Goal: Task Accomplishment & Management: Use online tool/utility

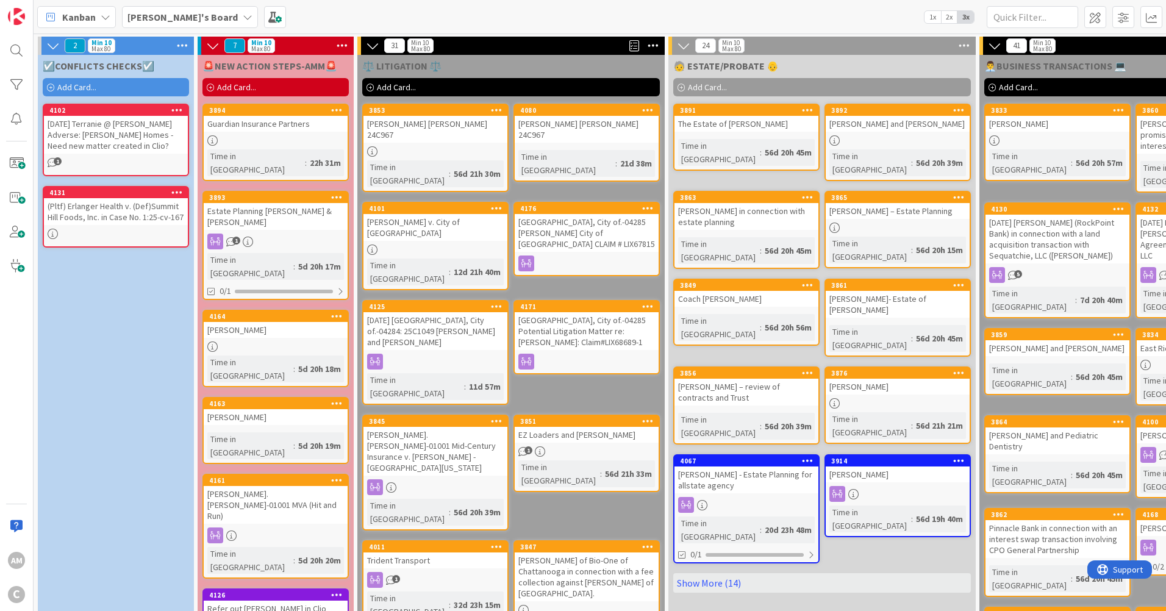
click at [307, 133] on link "3894 Guardian Insurance Partners Time in [GEOGRAPHIC_DATA] : 22h 31m" at bounding box center [275, 142] width 146 height 77
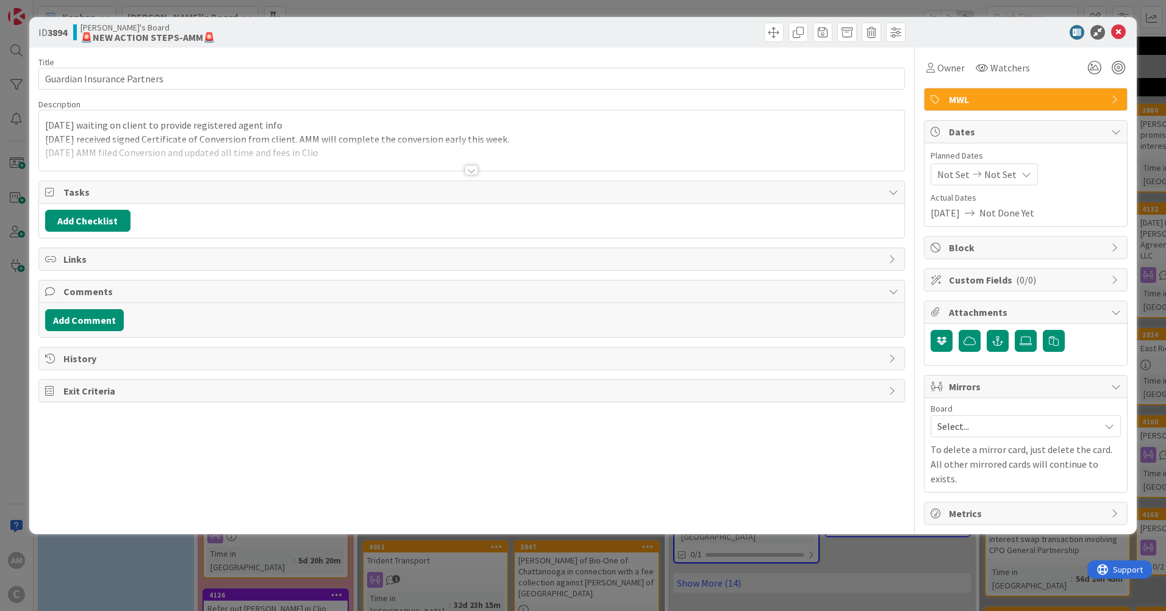
click at [474, 169] on div at bounding box center [471, 170] width 13 height 10
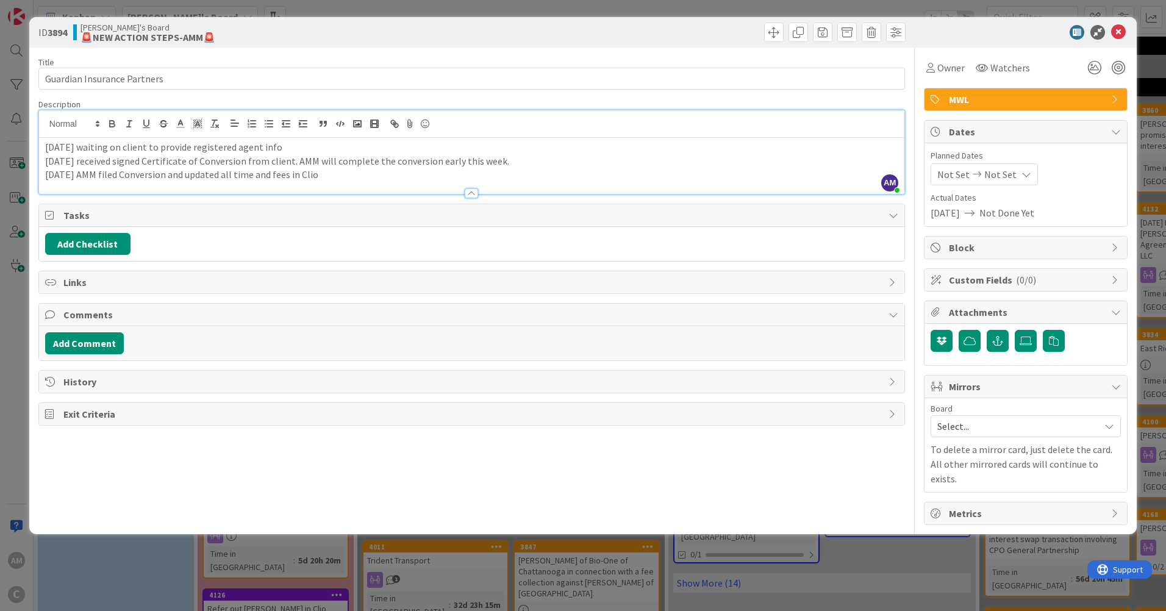
click at [464, 169] on p "[DATE] AMM filed Conversion and updated all time and fees in Clio" at bounding box center [471, 175] width 853 height 14
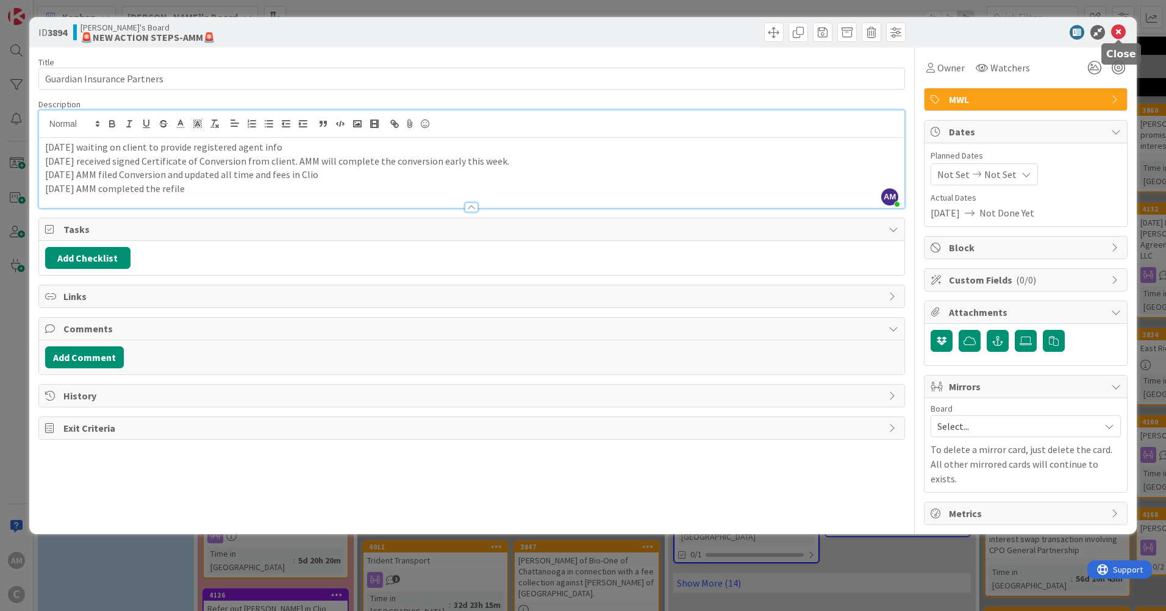
click at [1118, 30] on icon at bounding box center [1118, 32] width 15 height 15
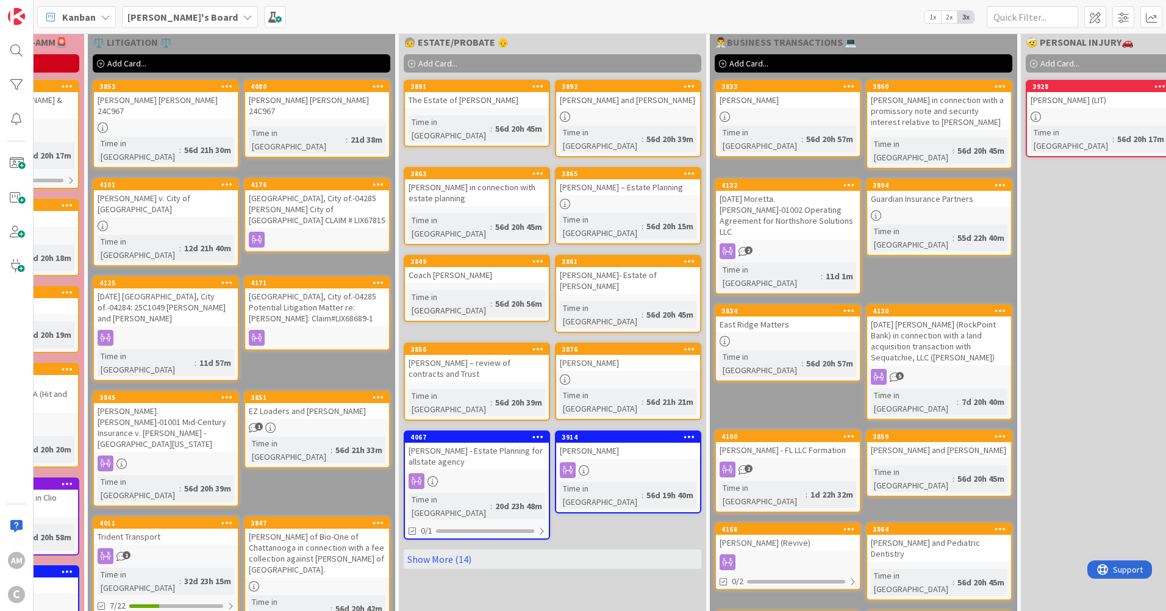
scroll to position [24, 0]
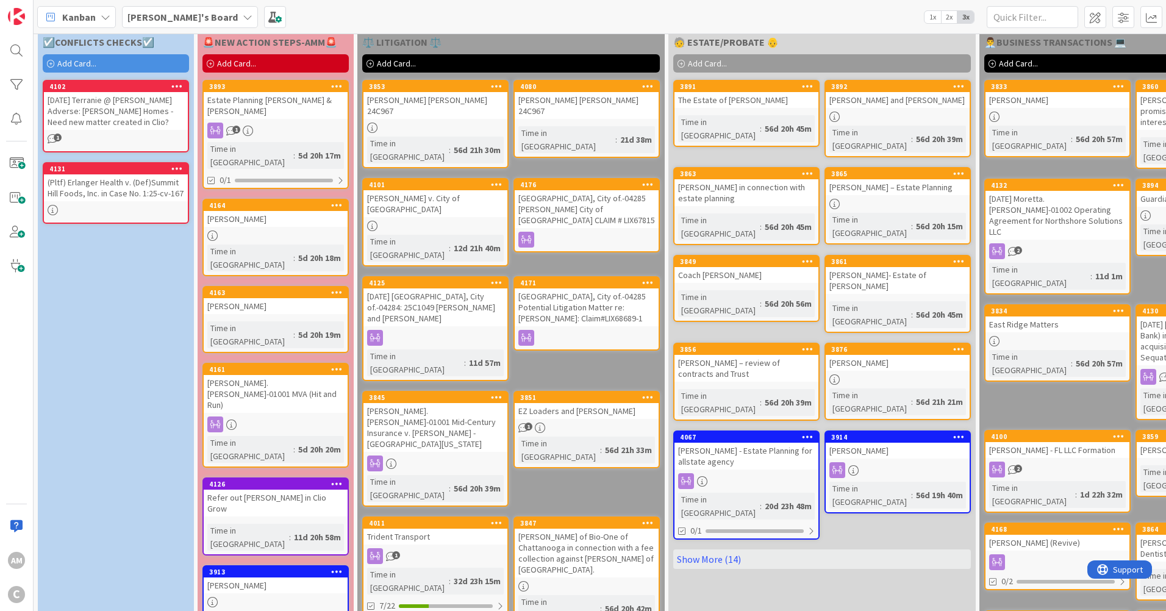
click at [282, 375] on div "[PERSON_NAME].[PERSON_NAME]-01001 MVA (Hit and Run)" at bounding box center [276, 394] width 144 height 38
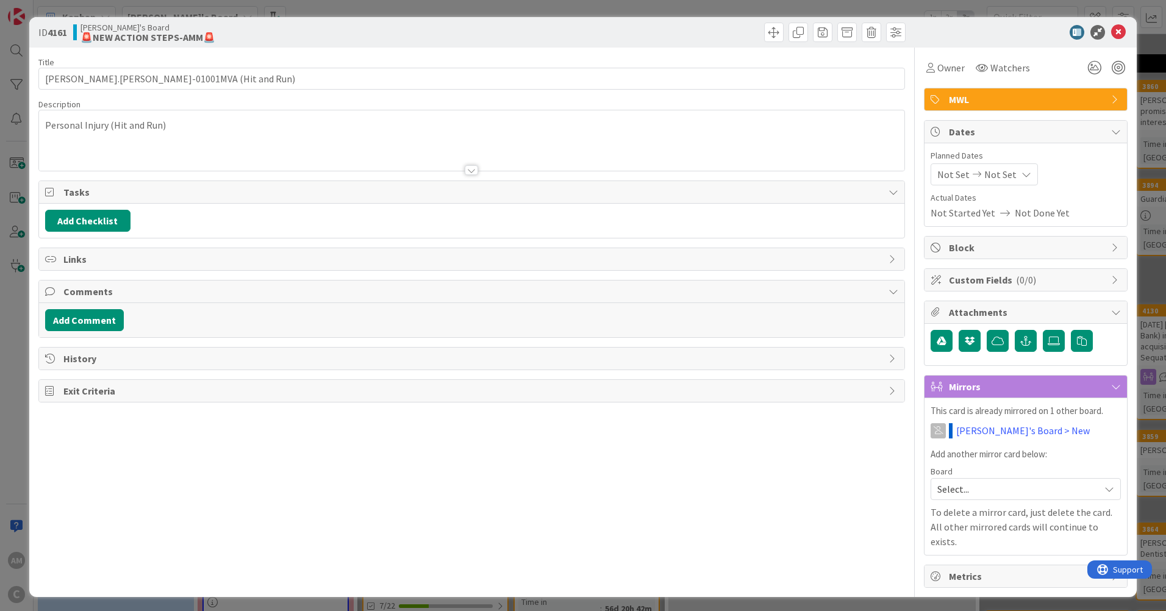
type input "[PERSON_NAME].[PERSON_NAME]-01001MVA (Hit and Run)"
click at [1120, 33] on icon at bounding box center [1118, 32] width 15 height 15
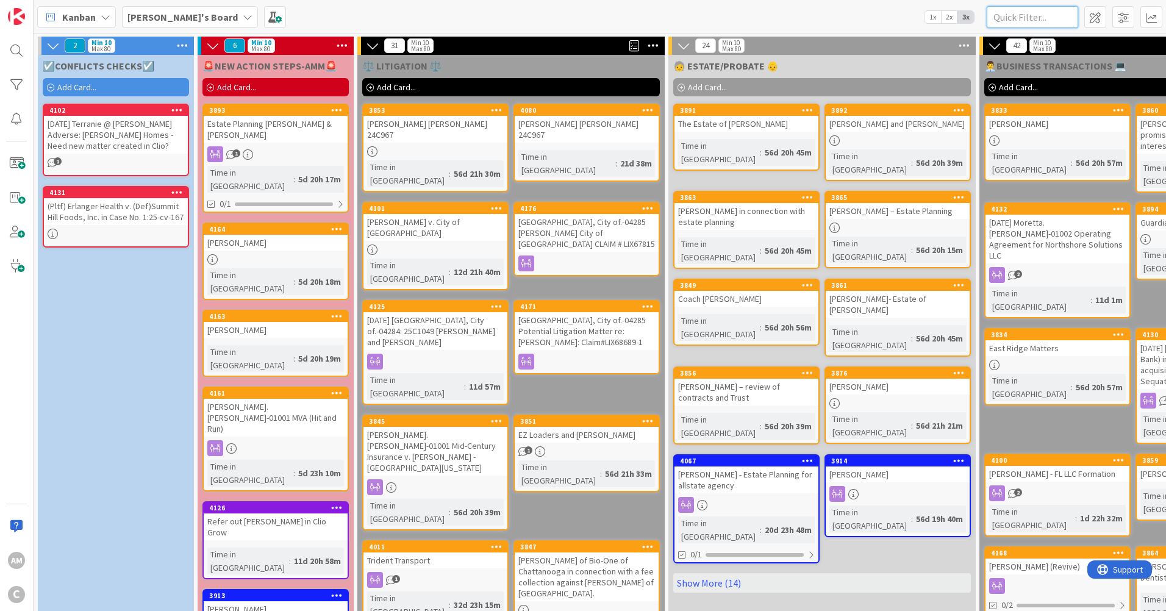
click at [1007, 15] on input "text" at bounding box center [1032, 17] width 91 height 22
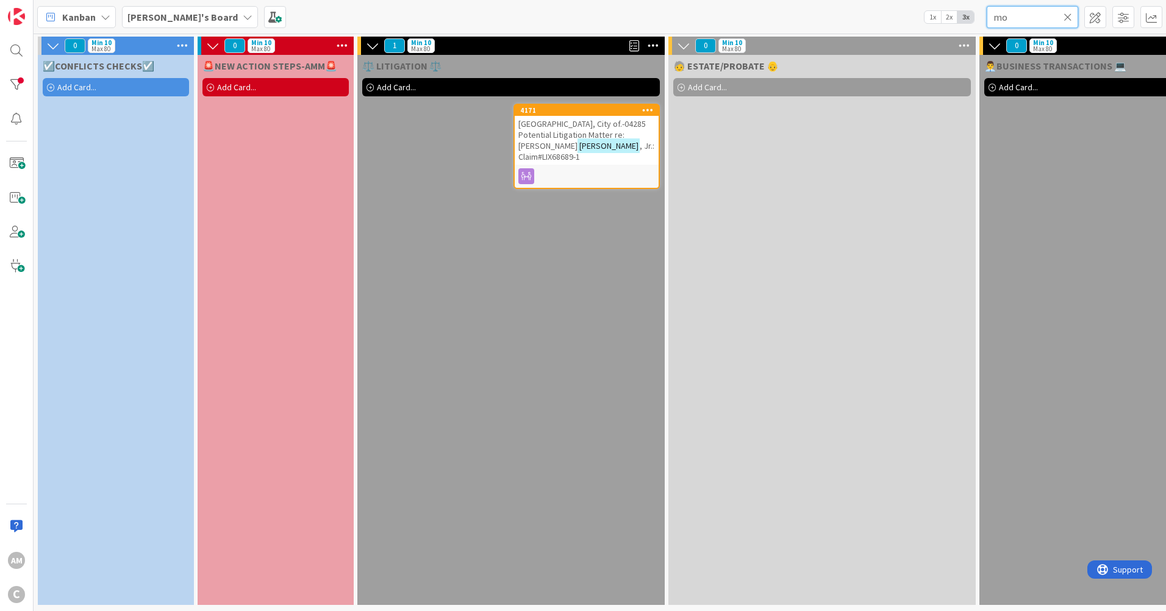
type input "m"
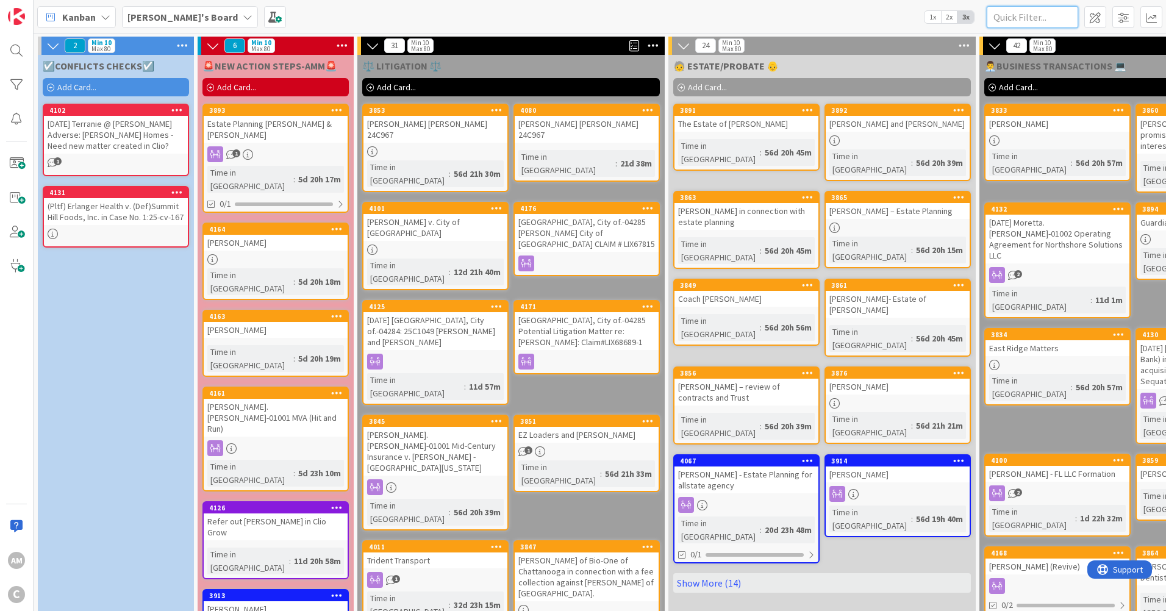
click at [1044, 21] on input "text" at bounding box center [1032, 17] width 91 height 22
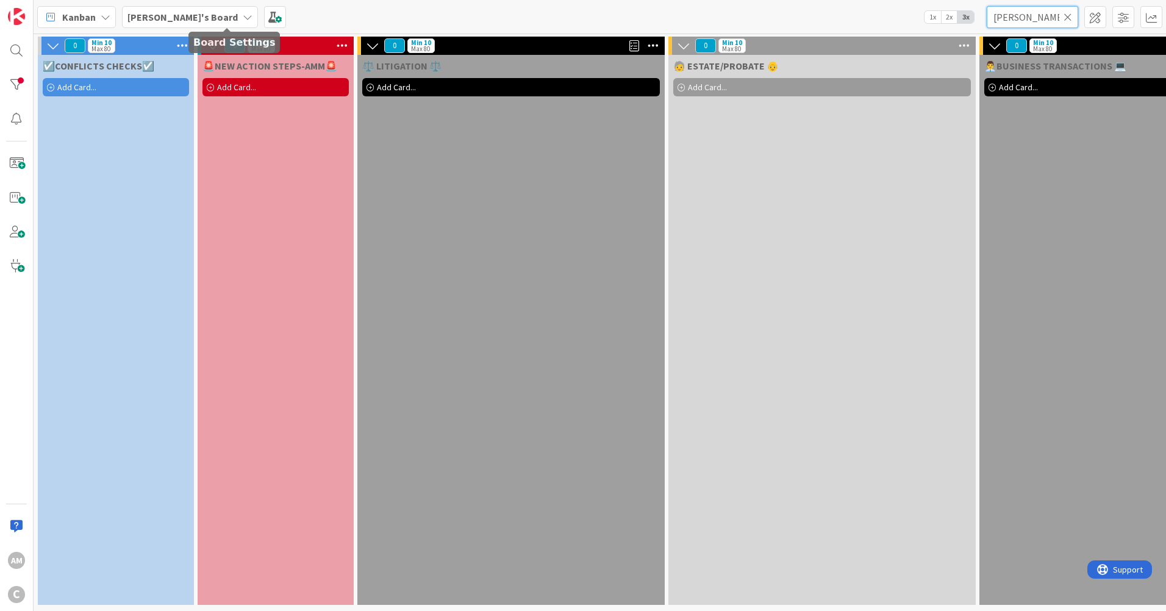
type input "[PERSON_NAME]"
click at [243, 13] on icon at bounding box center [248, 17] width 10 height 10
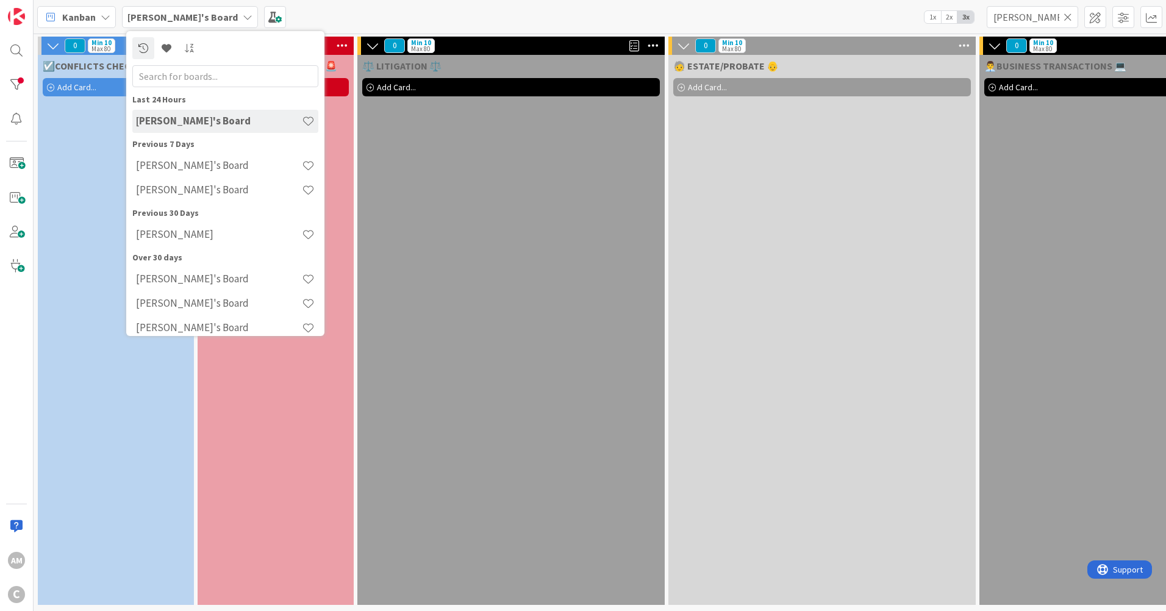
click at [172, 196] on h4 "[PERSON_NAME]'s Board" at bounding box center [219, 190] width 166 height 12
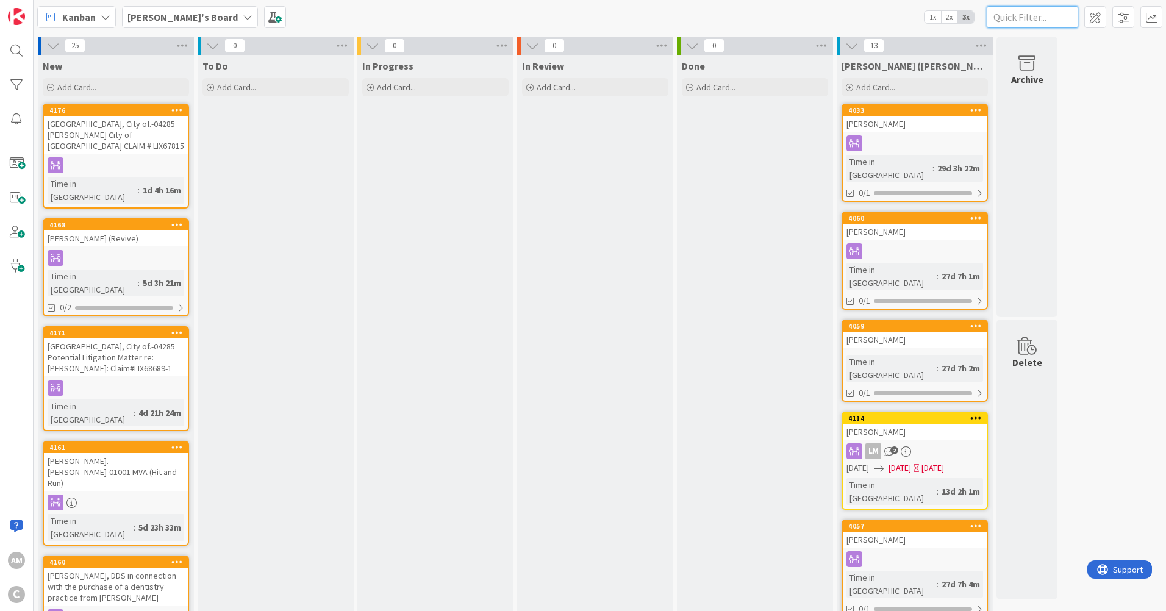
click at [1032, 23] on input "text" at bounding box center [1032, 17] width 91 height 22
type input "[PERSON_NAME]"
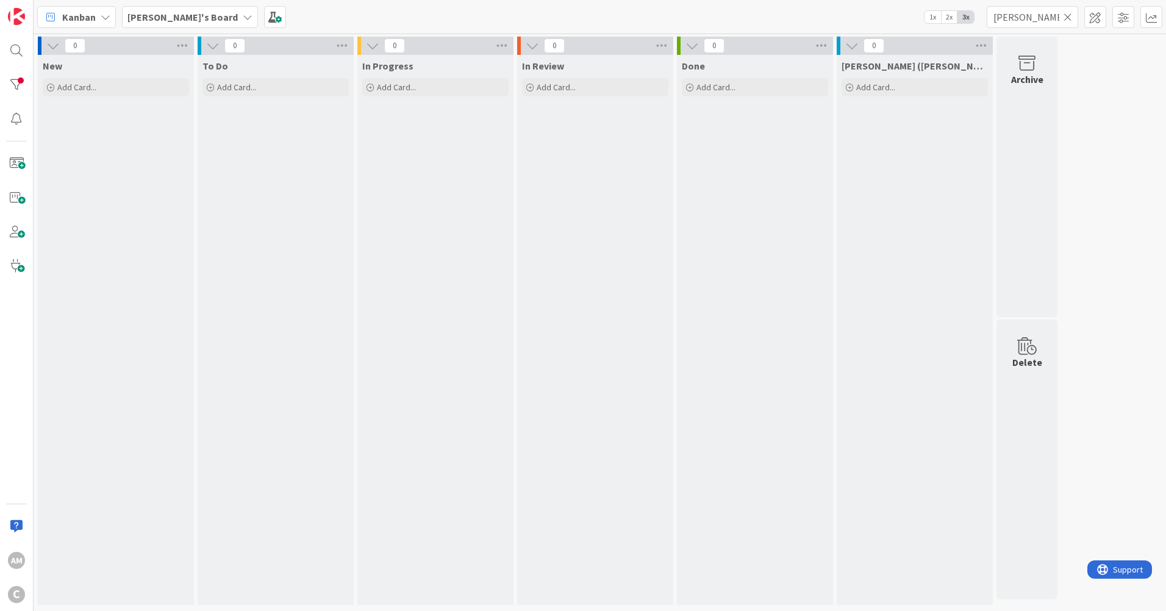
click at [156, 11] on b "[PERSON_NAME]'s Board" at bounding box center [182, 17] width 110 height 12
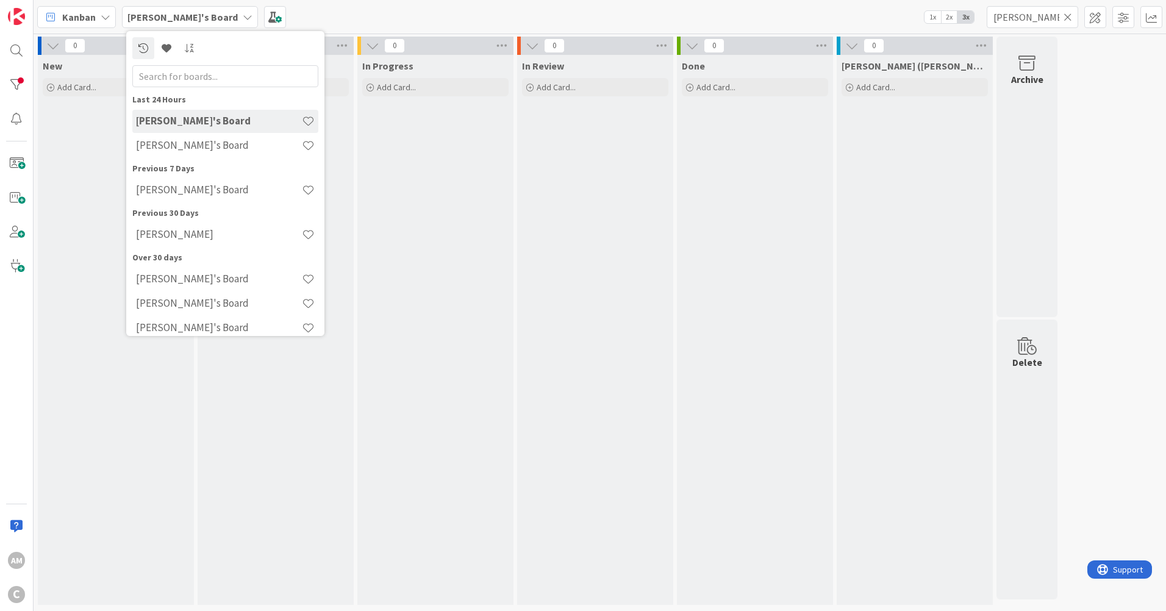
click at [170, 197] on div "[PERSON_NAME]'s Board" at bounding box center [225, 190] width 186 height 23
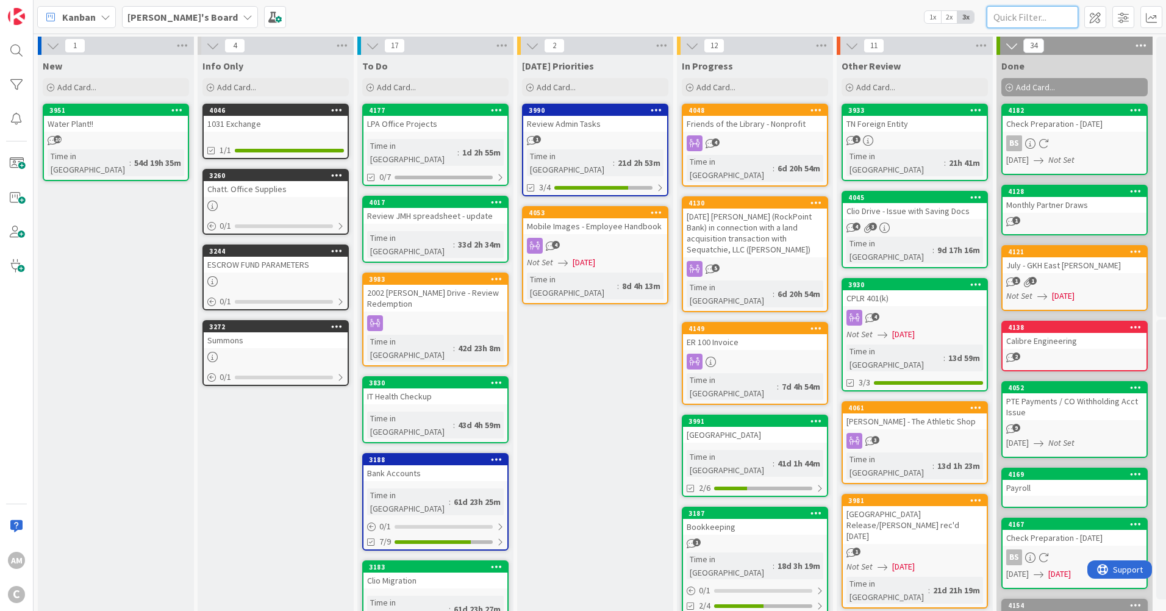
click at [1021, 20] on input "text" at bounding box center [1032, 17] width 91 height 22
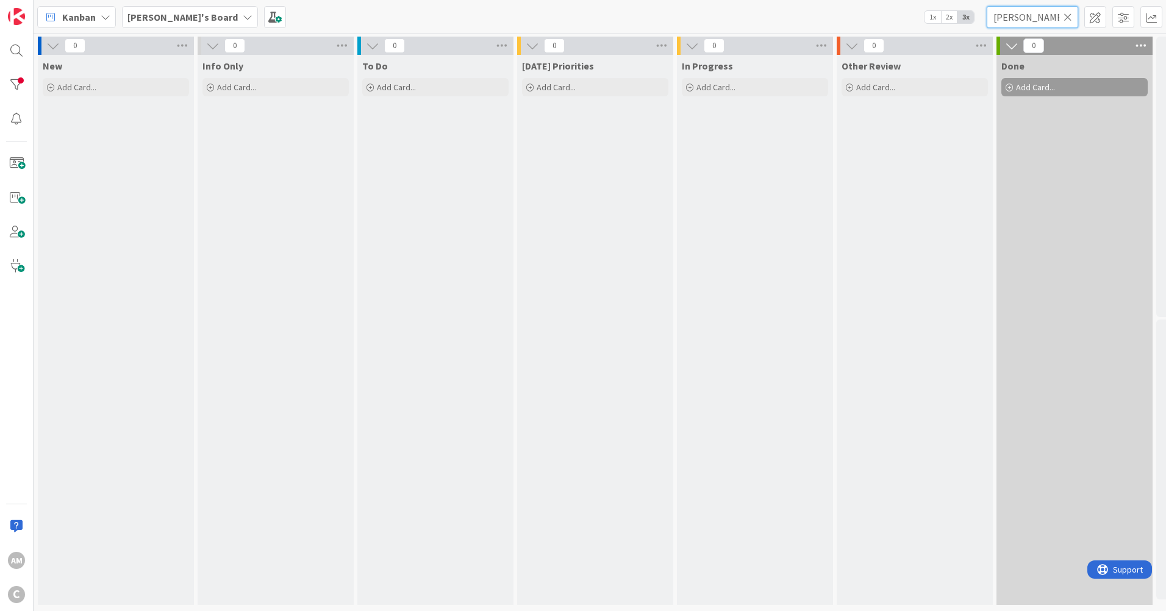
type input "[PERSON_NAME]"
click at [173, 20] on b "[PERSON_NAME]'s Board" at bounding box center [182, 17] width 110 height 12
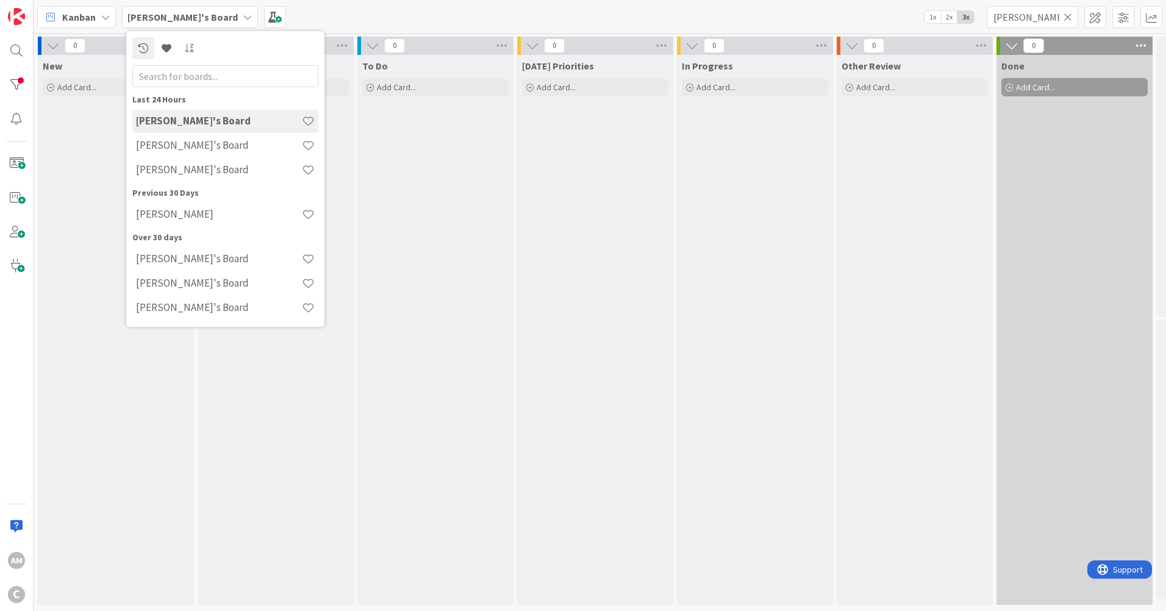
click at [185, 165] on h4 "[PERSON_NAME]'s Board" at bounding box center [219, 169] width 166 height 12
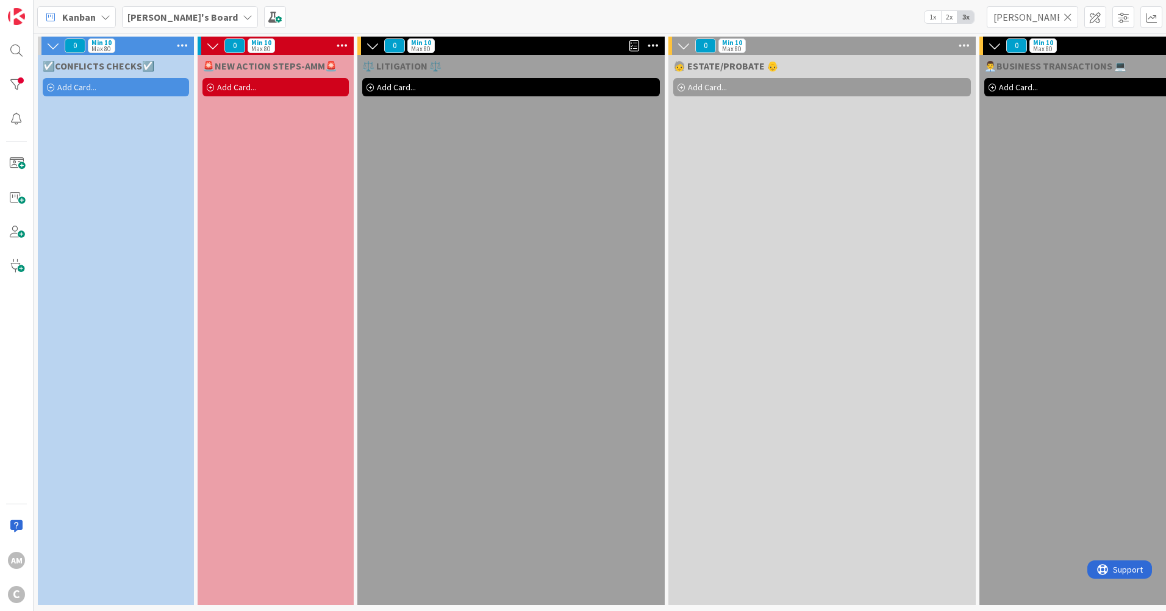
click at [90, 85] on span "Add Card..." at bounding box center [76, 87] width 39 height 11
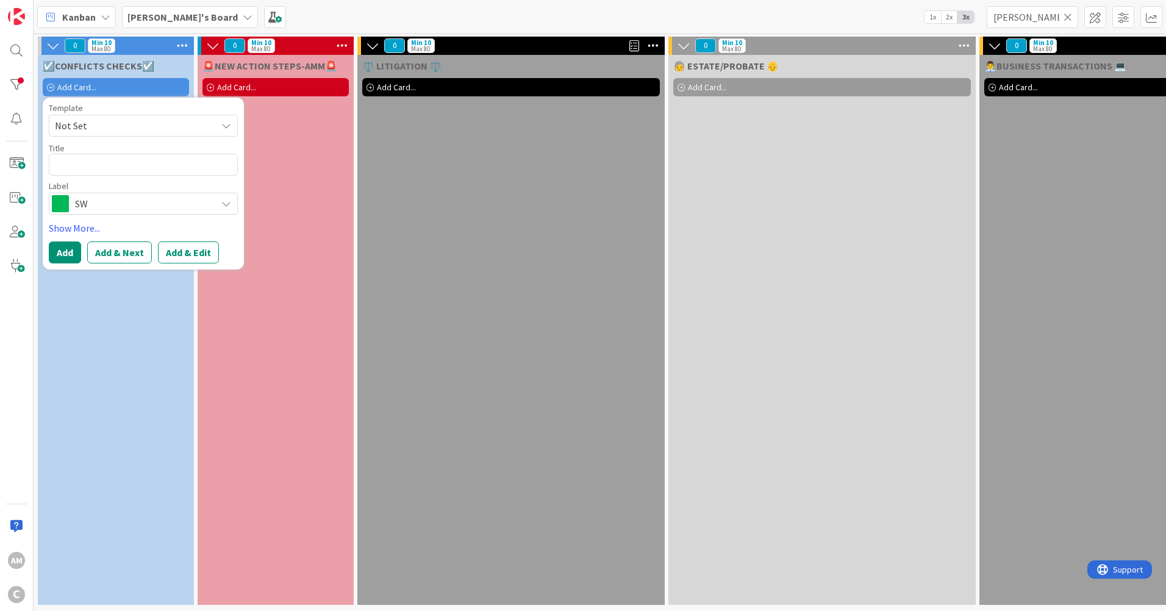
drag, startPoint x: 120, startPoint y: 166, endPoint x: 1070, endPoint y: 15, distance: 961.9
click at [1070, 15] on icon at bounding box center [1067, 17] width 9 height 11
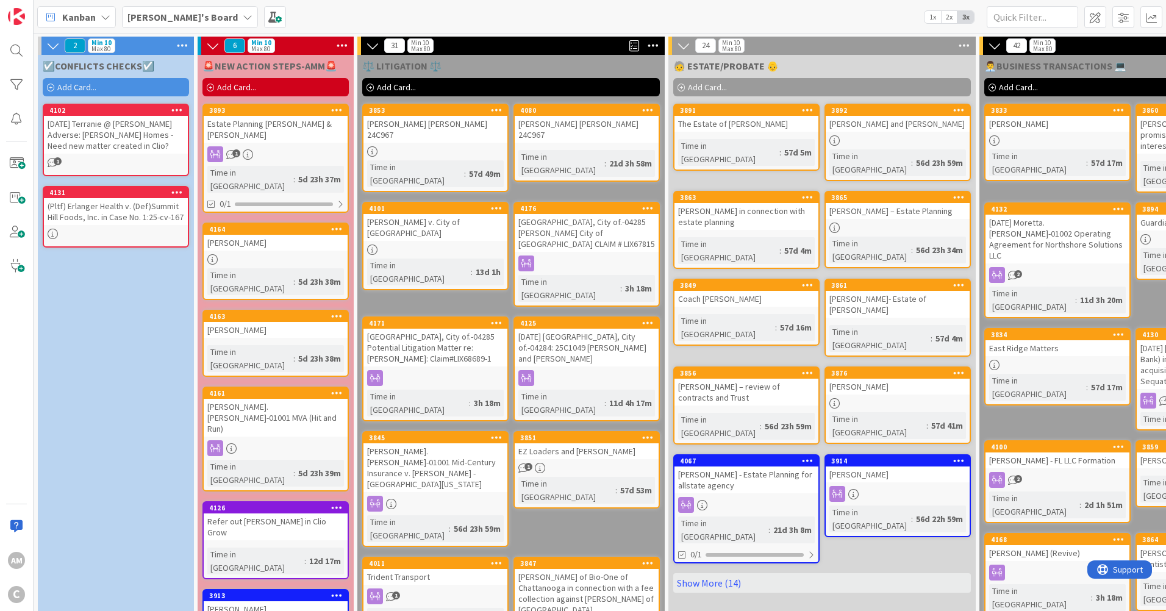
click at [63, 88] on span "Add Card..." at bounding box center [76, 87] width 39 height 11
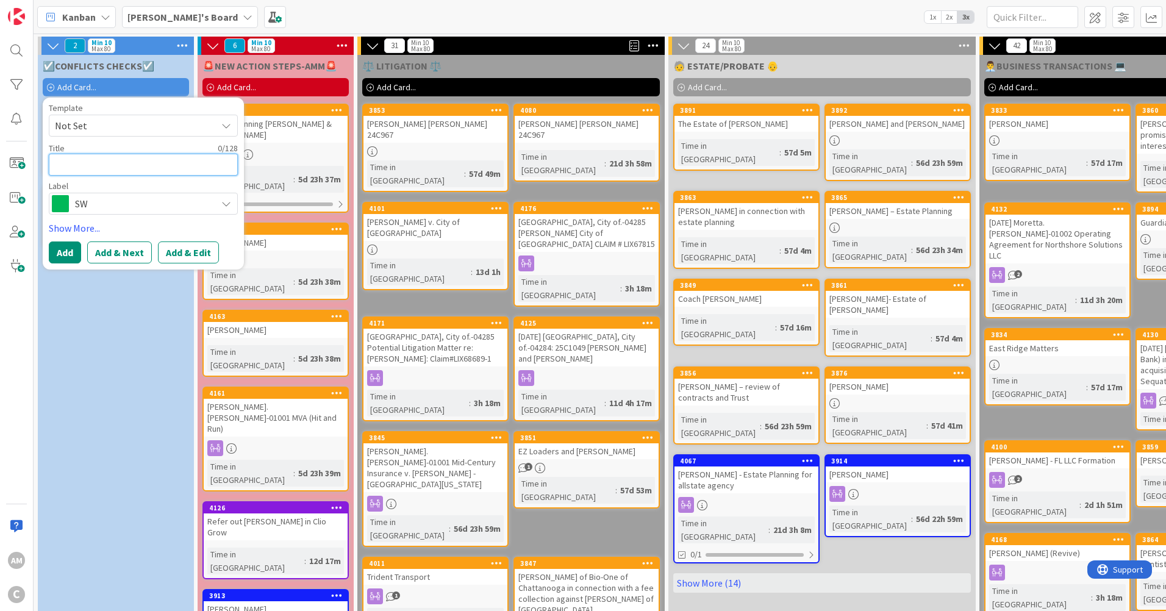
drag, startPoint x: 89, startPoint y: 179, endPoint x: 96, endPoint y: 164, distance: 16.1
click at [96, 164] on textarea at bounding box center [143, 165] width 189 height 22
paste textarea "[PERSON_NAME] & [PERSON_NAME] and labeled it “Sale of Accounting Firm – [PERSON…"
type textarea "x"
type textarea "[PERSON_NAME] & [PERSON_NAME] and labeled it “Sale of Accounting Firm – [PERSON…"
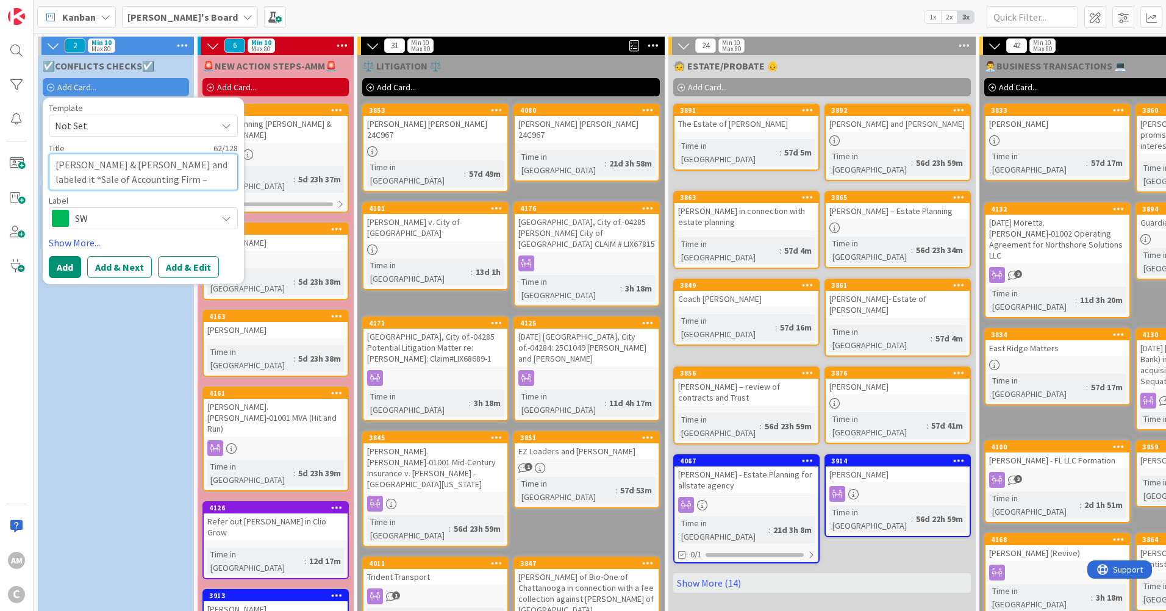
drag, startPoint x: 172, startPoint y: 163, endPoint x: 114, endPoint y: 163, distance: 57.9
click at [114, 163] on textarea "[PERSON_NAME] & [PERSON_NAME] and labeled it “Sale of Accounting Firm – [PERSON…" at bounding box center [143, 172] width 189 height 37
type textarea "x"
type textarea "[PERSON_NAME] & [PERSON_NAME] “Sale of Accounting Firm – [PERSON_NAME]."
click at [106, 182] on textarea "[PERSON_NAME] & [PERSON_NAME] “Sale of Accounting Firm – [PERSON_NAME]." at bounding box center [143, 172] width 189 height 37
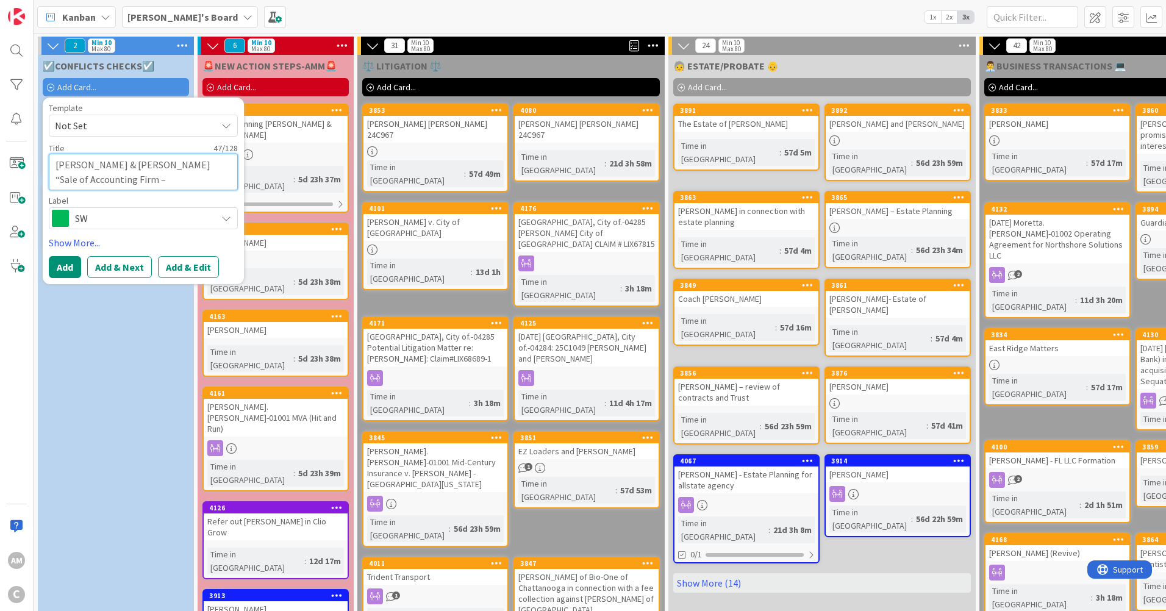
type textarea "x"
type textarea "[PERSON_NAME] & [PERSON_NAME] “Sale of Accounting Firm – [PERSON_NAME]"
click at [127, 215] on span "SW" at bounding box center [142, 218] width 135 height 17
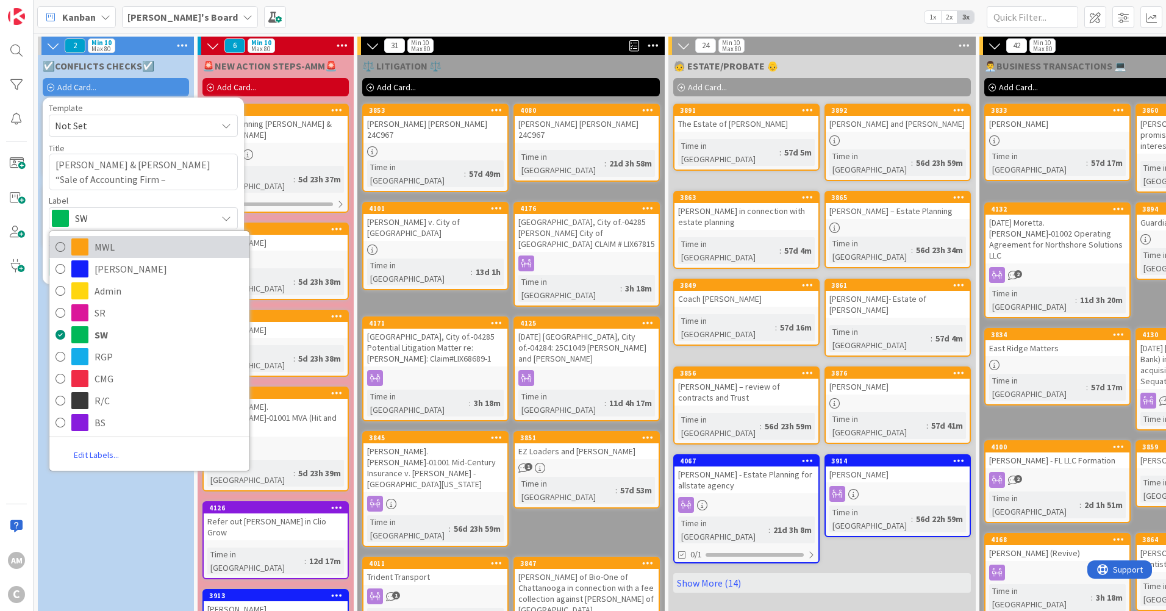
click at [113, 249] on span "MWL" at bounding box center [169, 247] width 149 height 18
type textarea "x"
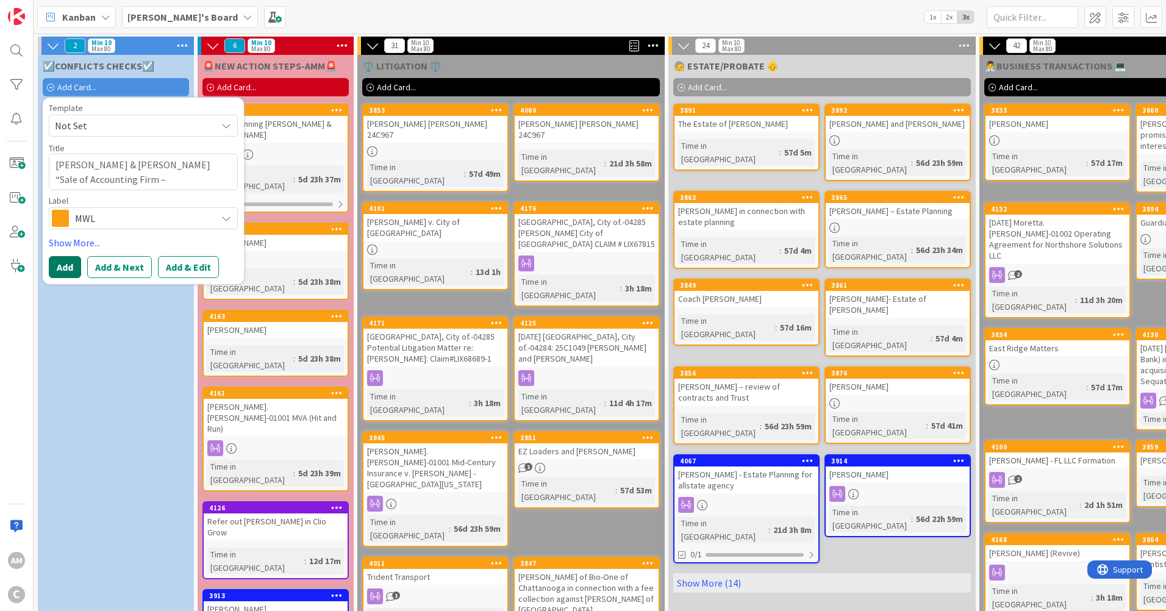
click at [54, 270] on button "Add" at bounding box center [65, 267] width 32 height 22
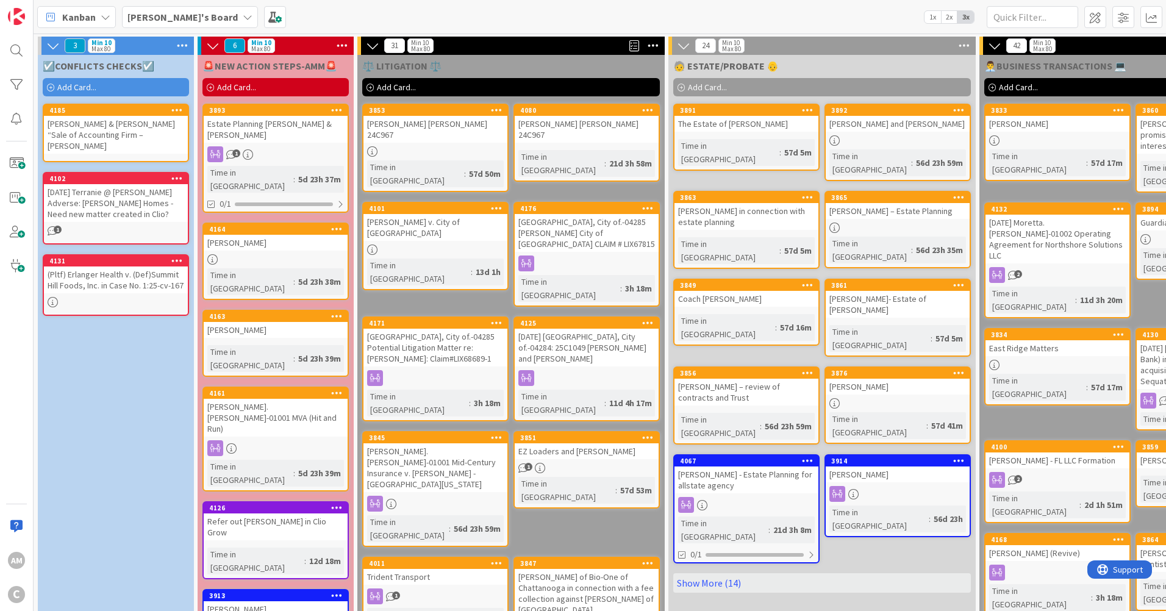
click at [145, 125] on div "[PERSON_NAME] & [PERSON_NAME] “Sale of Accounting Firm – [PERSON_NAME]" at bounding box center [116, 135] width 144 height 38
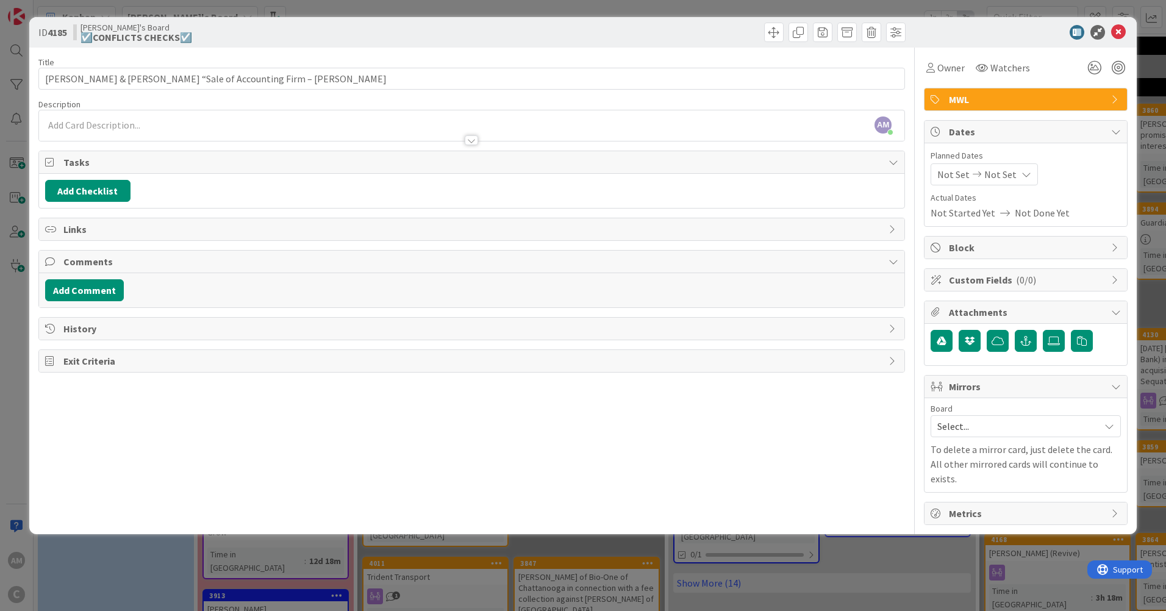
click at [294, 129] on div at bounding box center [471, 134] width 865 height 13
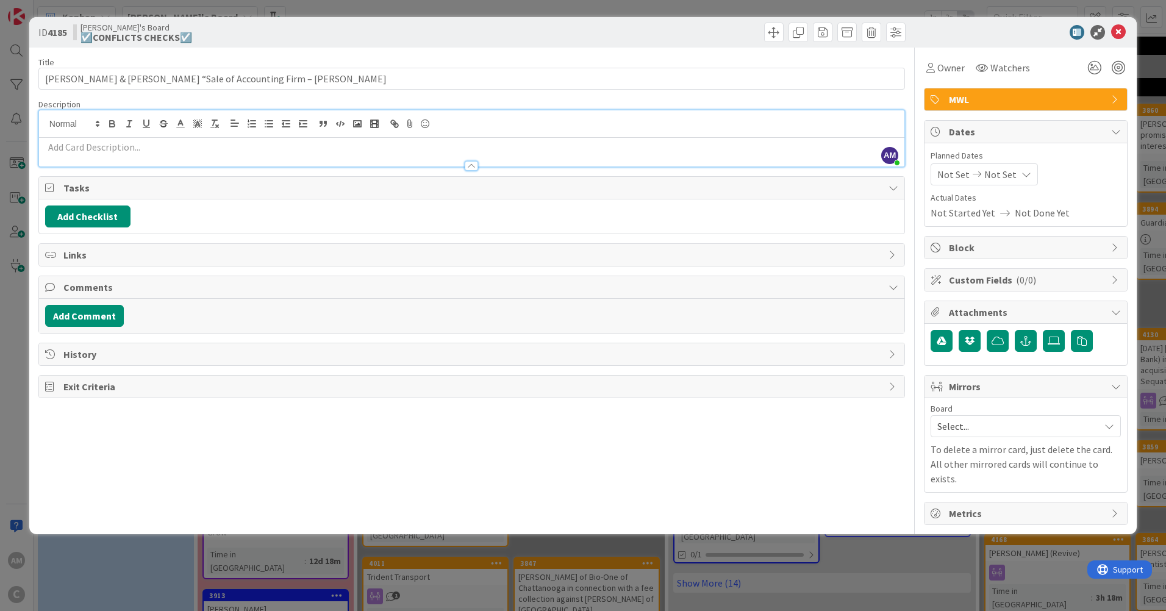
click at [172, 152] on p at bounding box center [471, 147] width 853 height 14
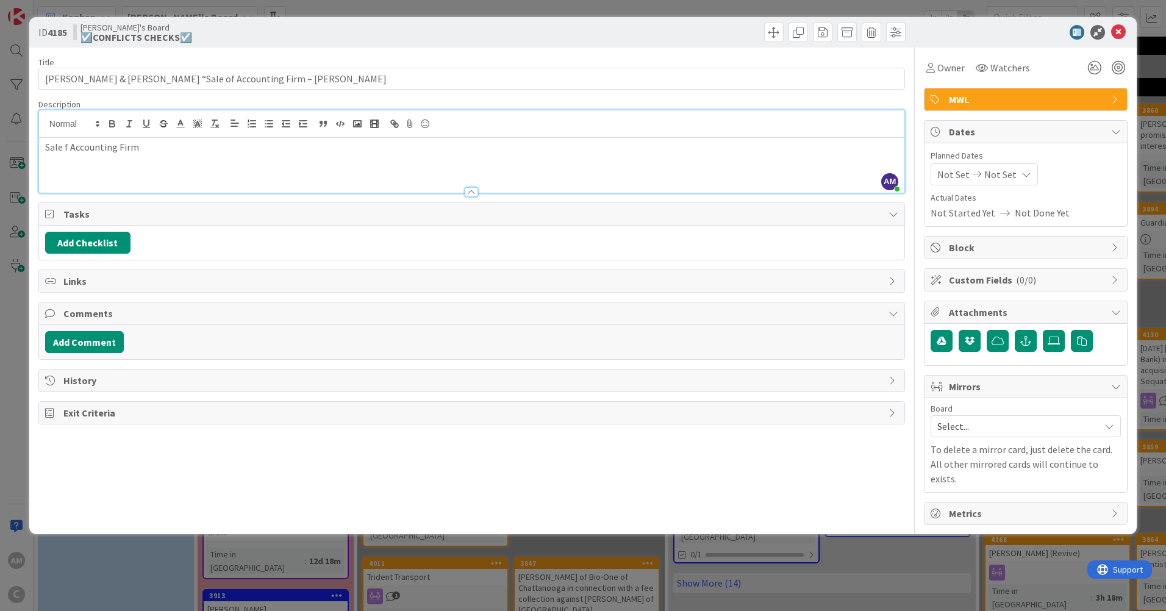
click at [65, 148] on p "Sale f Accounting Firm" at bounding box center [471, 147] width 853 height 14
click at [85, 349] on button "Add Comment" at bounding box center [84, 342] width 79 height 22
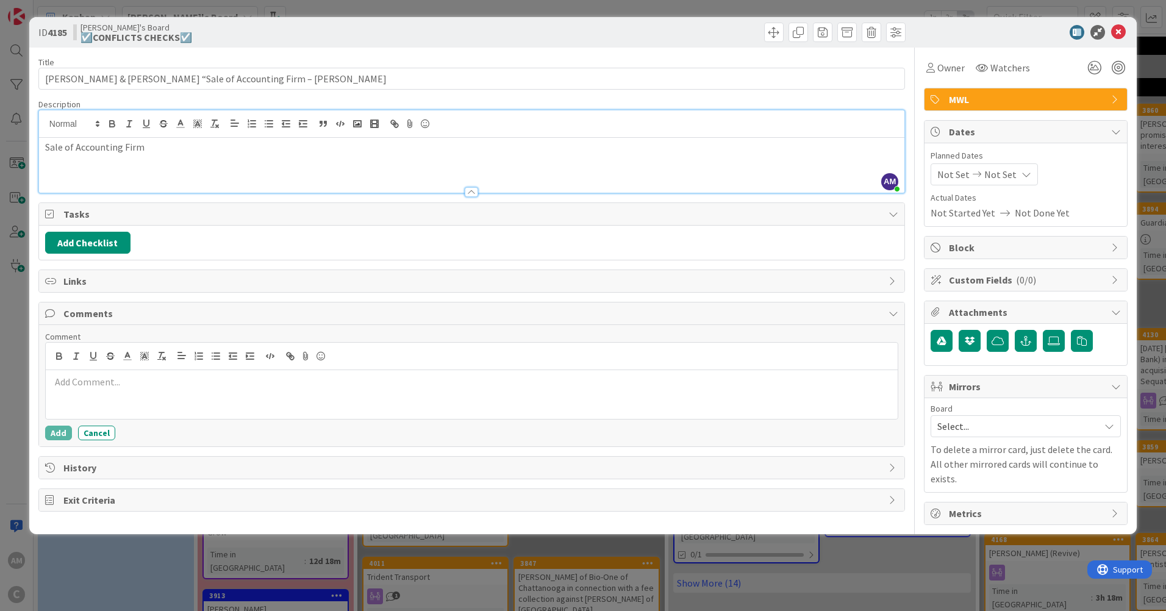
click at [996, 387] on span "Mirrors" at bounding box center [1027, 386] width 156 height 15
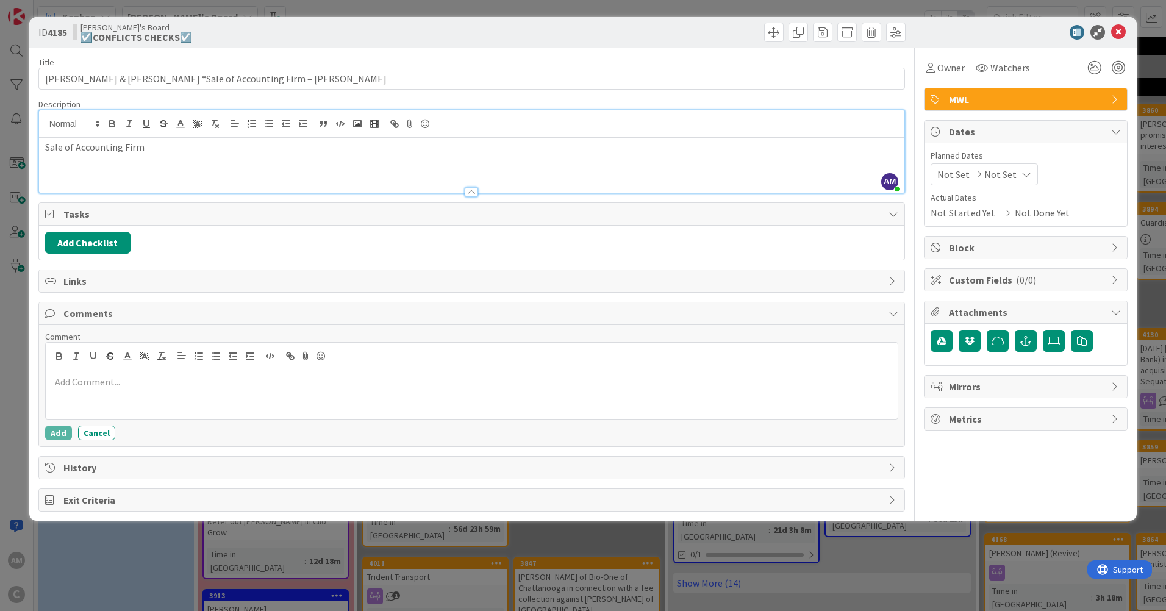
click at [987, 380] on span "Mirrors" at bounding box center [1027, 386] width 156 height 15
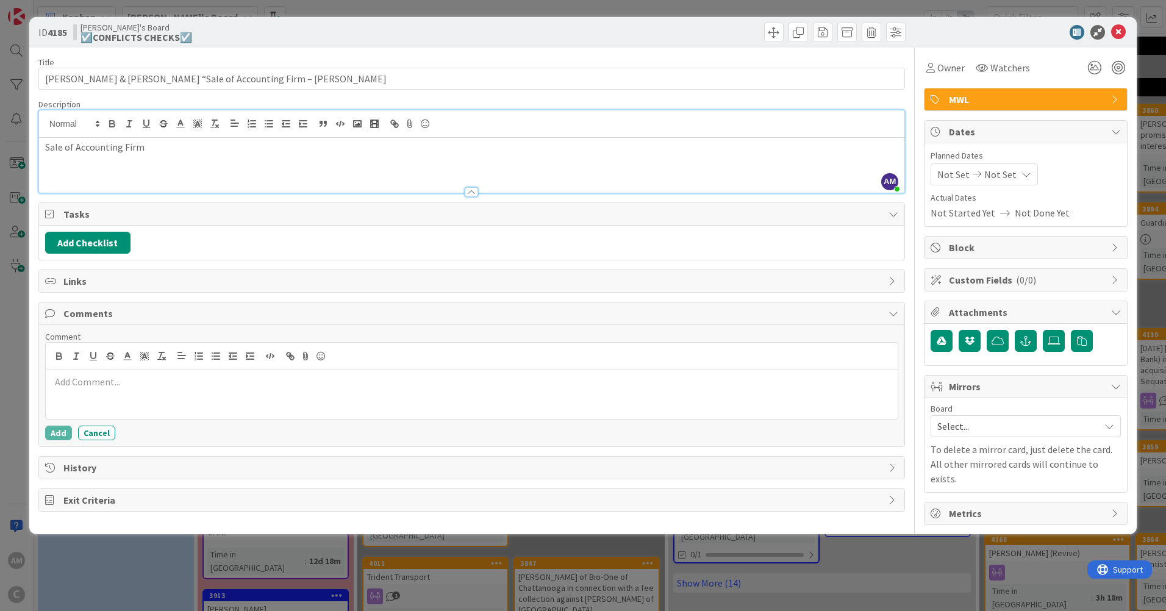
click at [995, 426] on span "Select..." at bounding box center [1015, 426] width 156 height 17
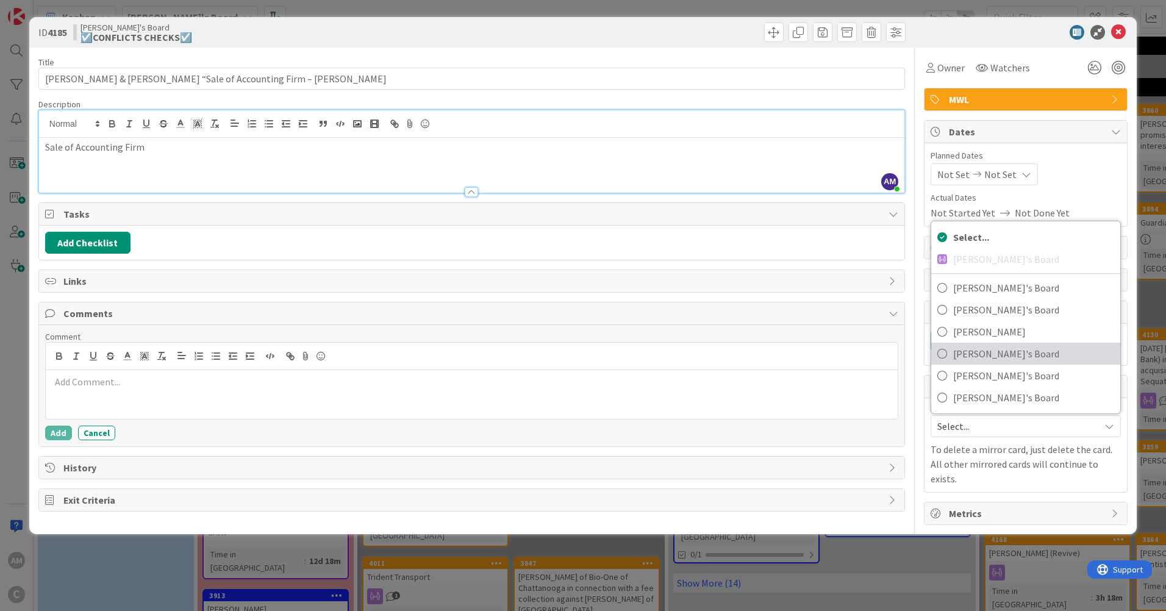
click at [977, 355] on span "[PERSON_NAME]'s Board" at bounding box center [1033, 353] width 161 height 18
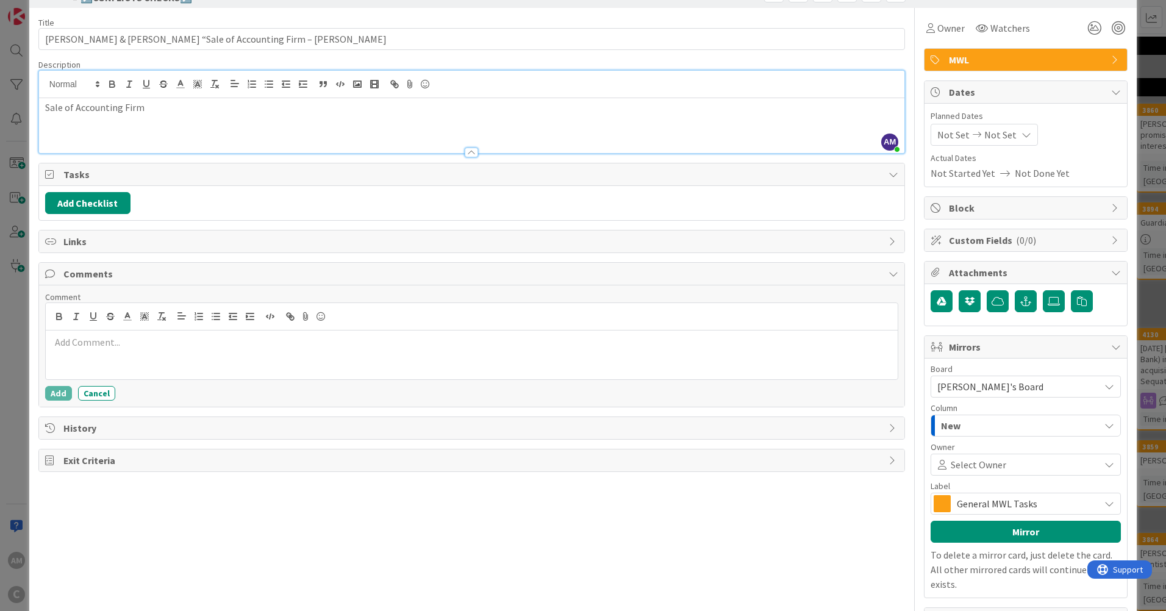
scroll to position [61, 0]
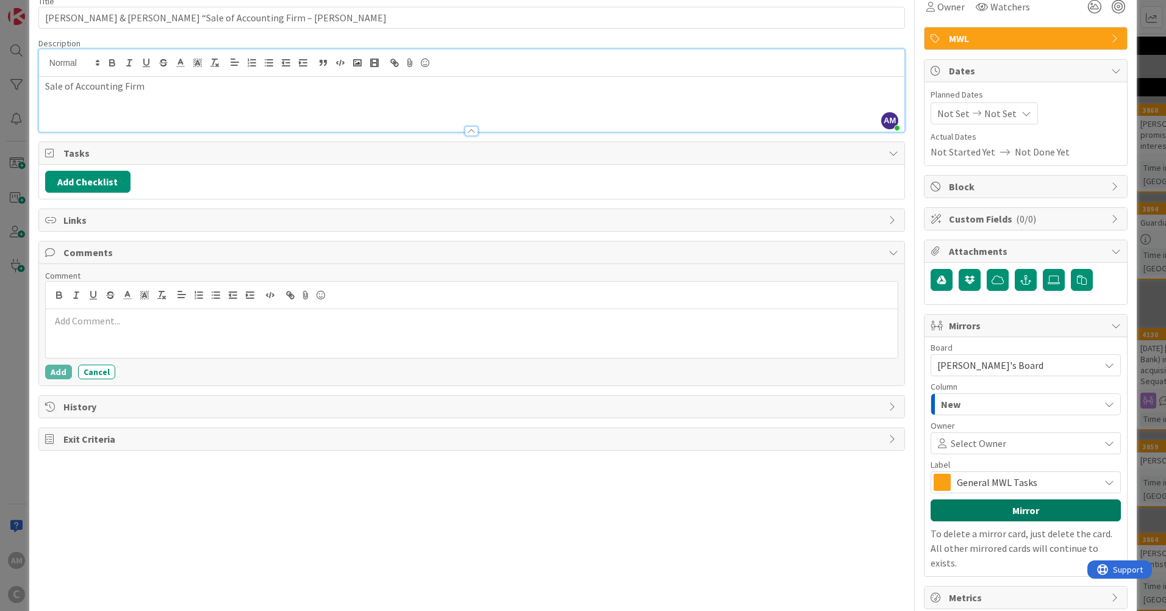
click at [1024, 511] on button "Mirror" at bounding box center [1025, 510] width 190 height 22
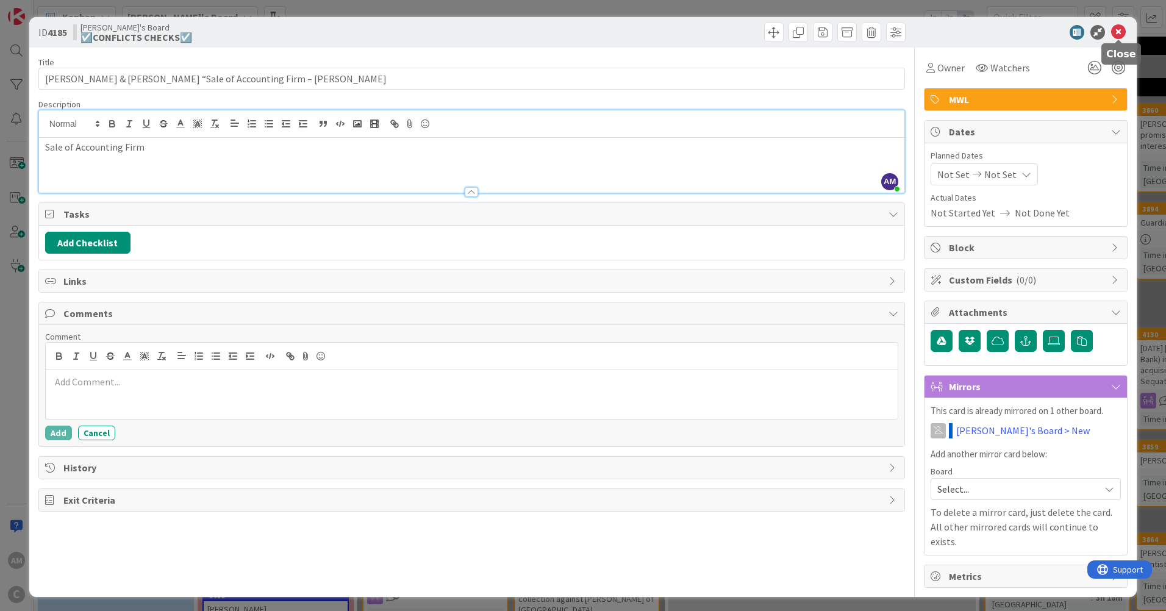
click at [1119, 32] on icon at bounding box center [1118, 32] width 15 height 15
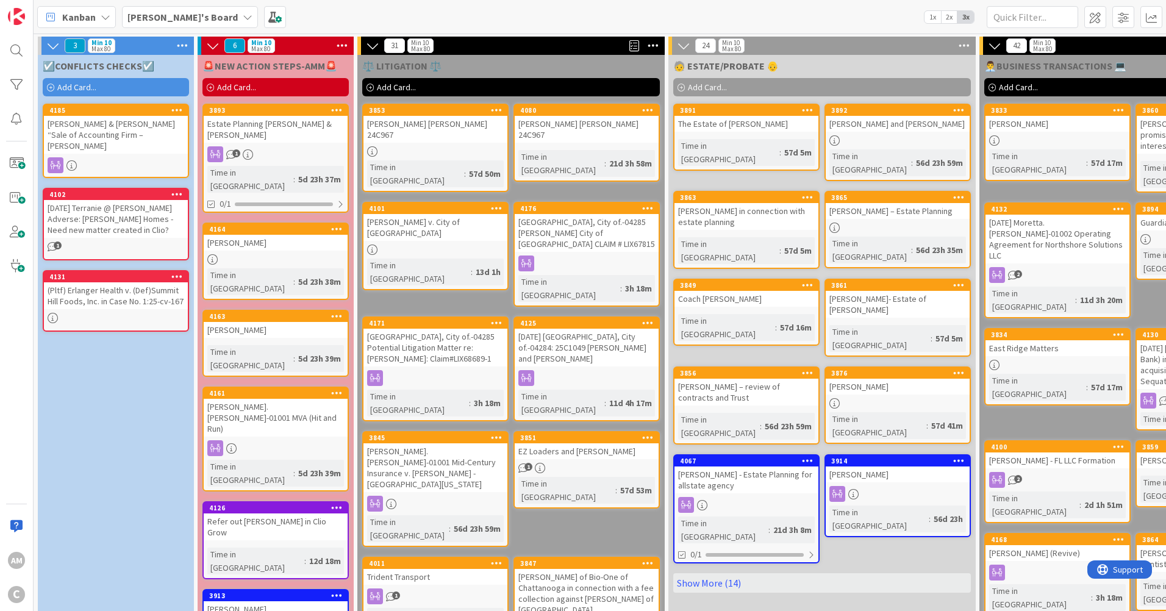
click at [243, 16] on icon at bounding box center [248, 17] width 10 height 10
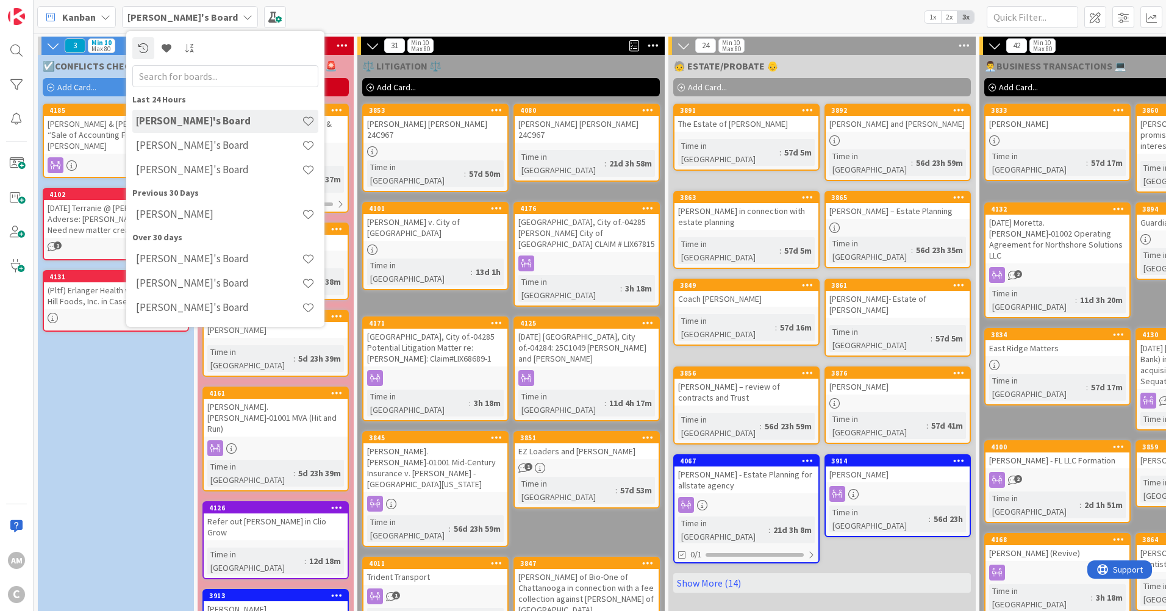
click at [184, 161] on div "[PERSON_NAME]'s Board" at bounding box center [225, 170] width 186 height 23
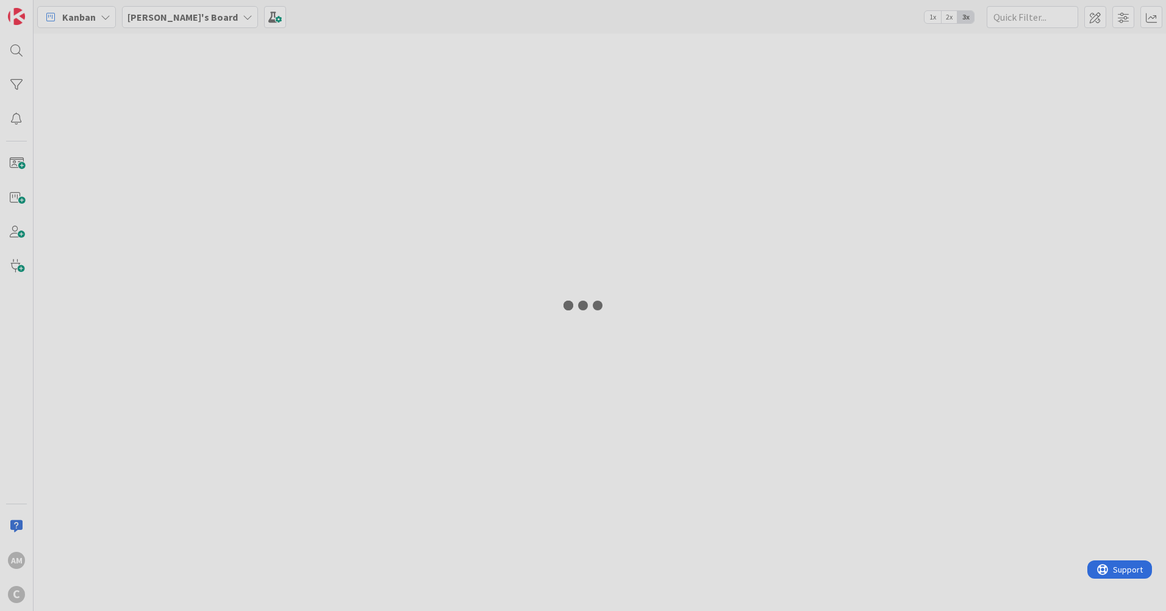
type input "[PERSON_NAME]"
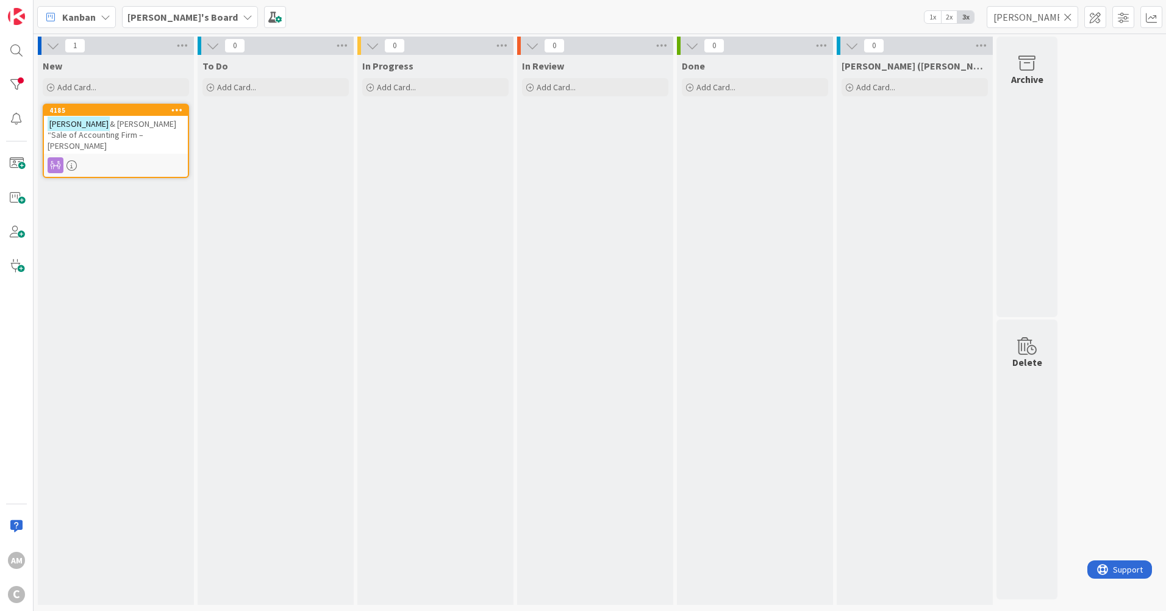
click at [1065, 17] on icon at bounding box center [1067, 17] width 9 height 11
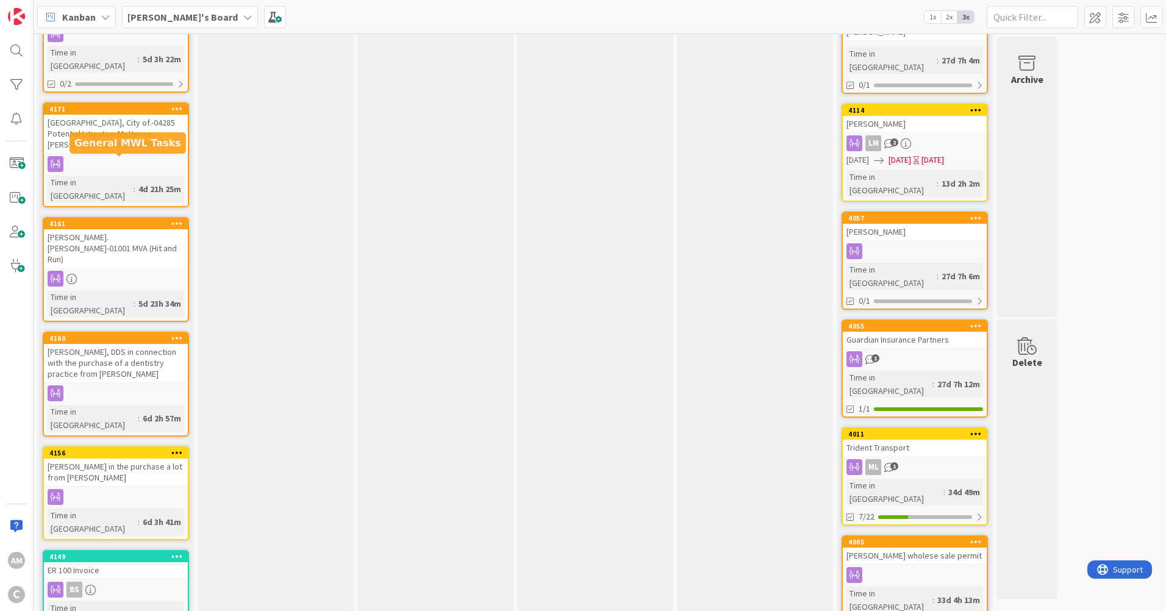
scroll to position [305, 0]
